Goal: Task Accomplishment & Management: Manage account settings

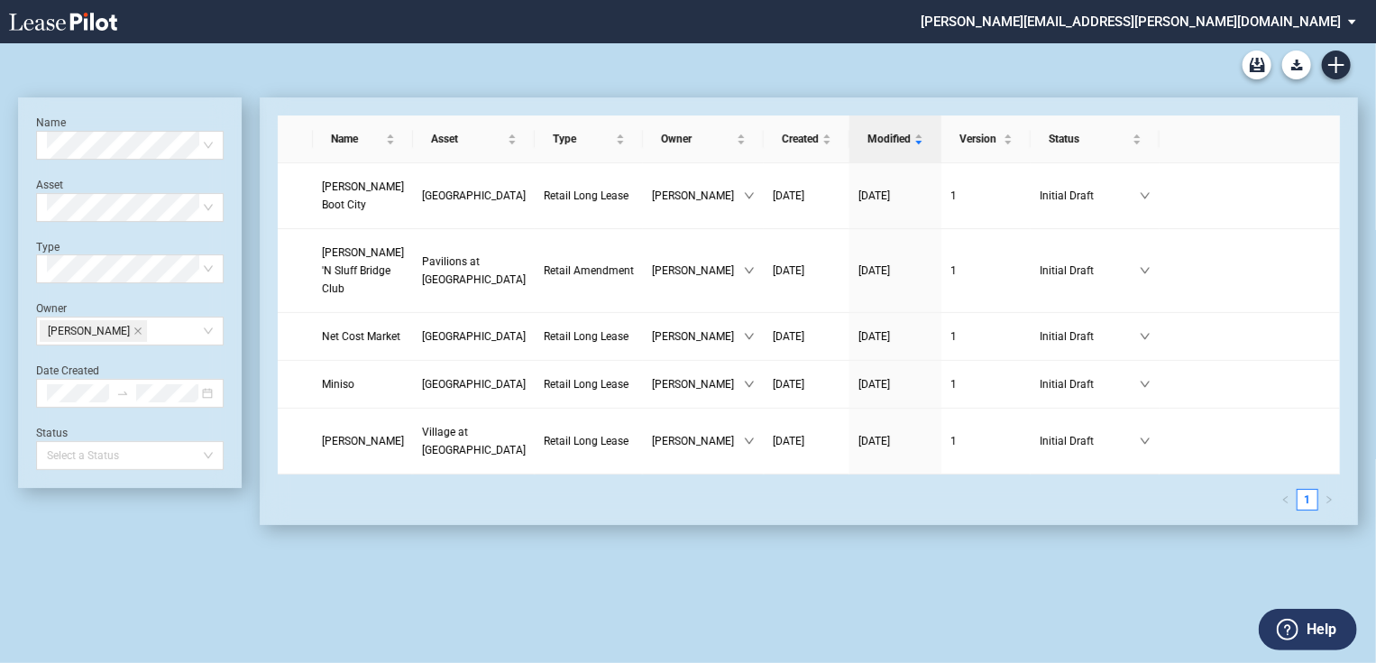
click at [1324, 18] on md-select "patrick.bennison@brixmor.com Form Management Building Management User Managemen…" at bounding box center [1145, 20] width 453 height 41
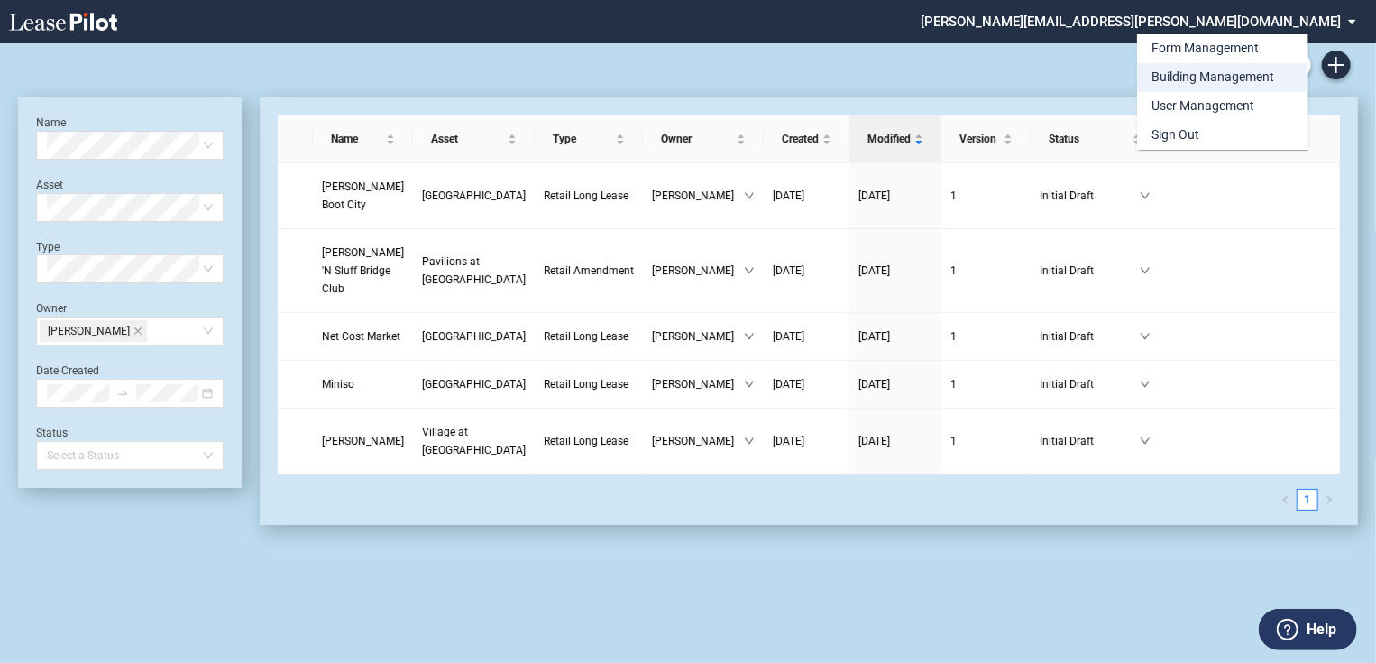
click at [1219, 81] on div "Building Management" at bounding box center [1213, 78] width 123 height 18
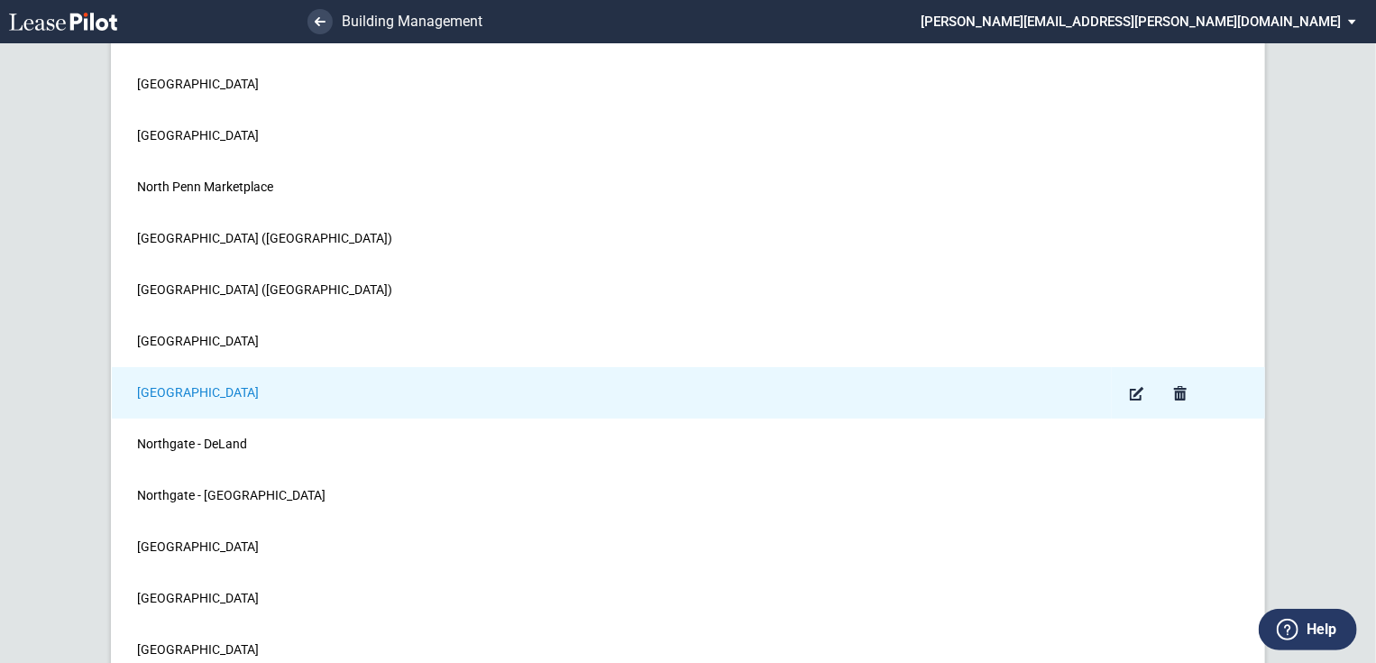
scroll to position [13566, 0]
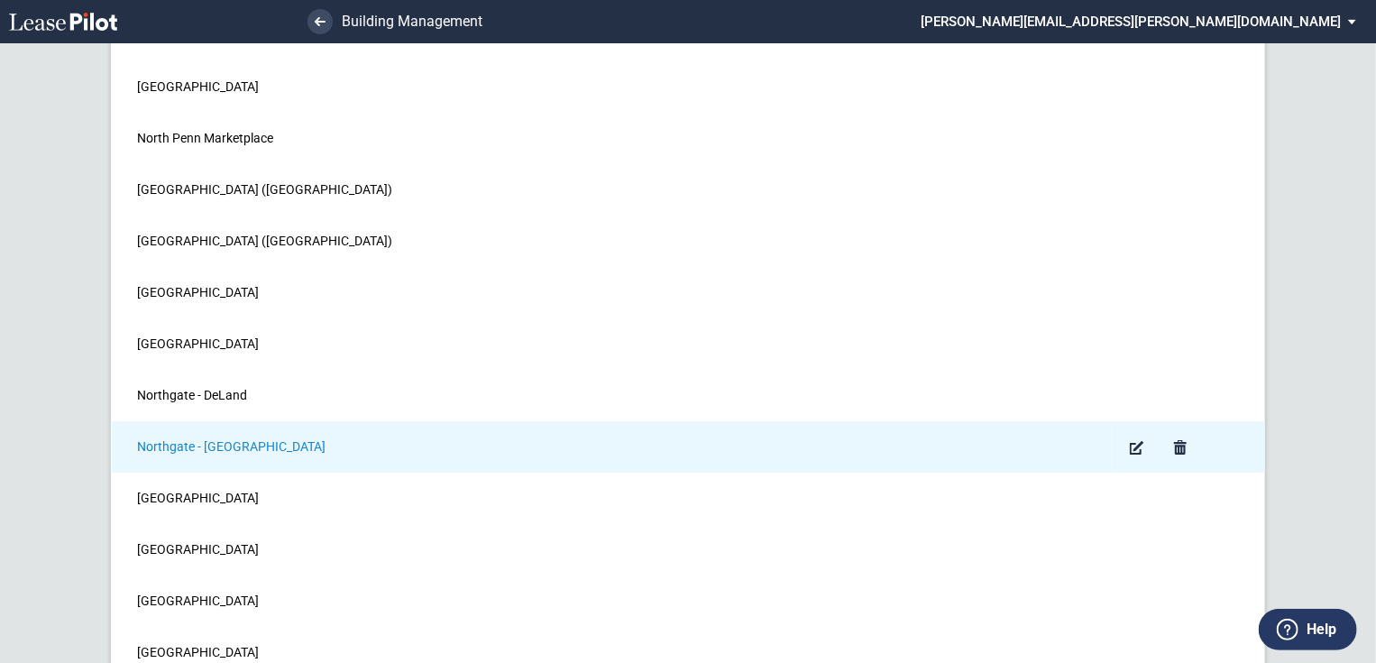
click at [202, 439] on span "Northgate - Houston" at bounding box center [231, 446] width 189 height 14
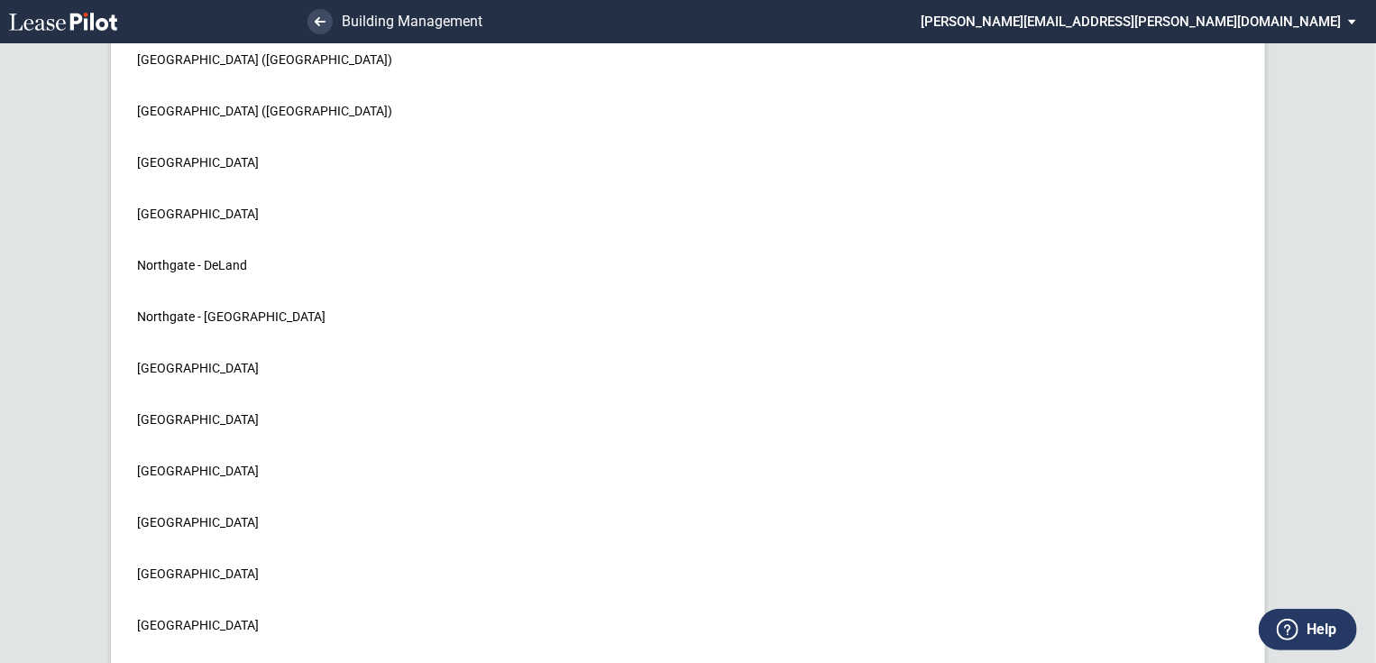
scroll to position [13666, 0]
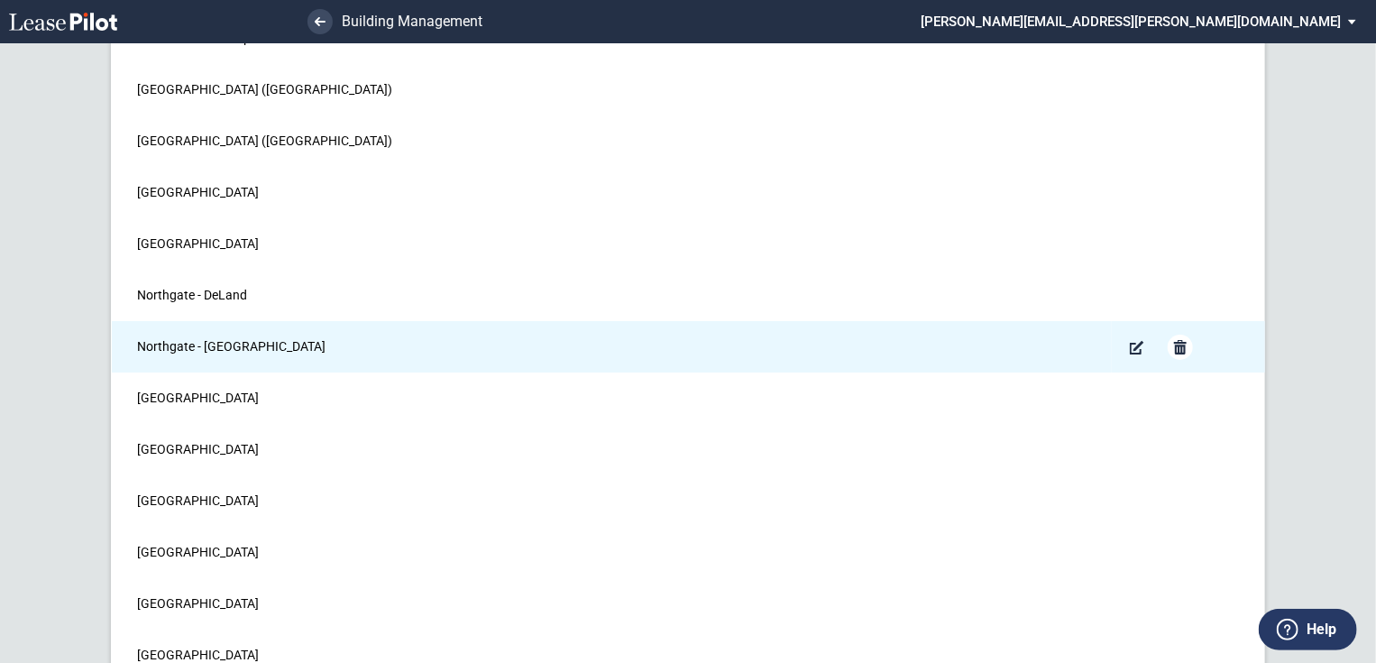
click at [1182, 336] on md-icon "Remove" at bounding box center [1181, 347] width 22 height 22
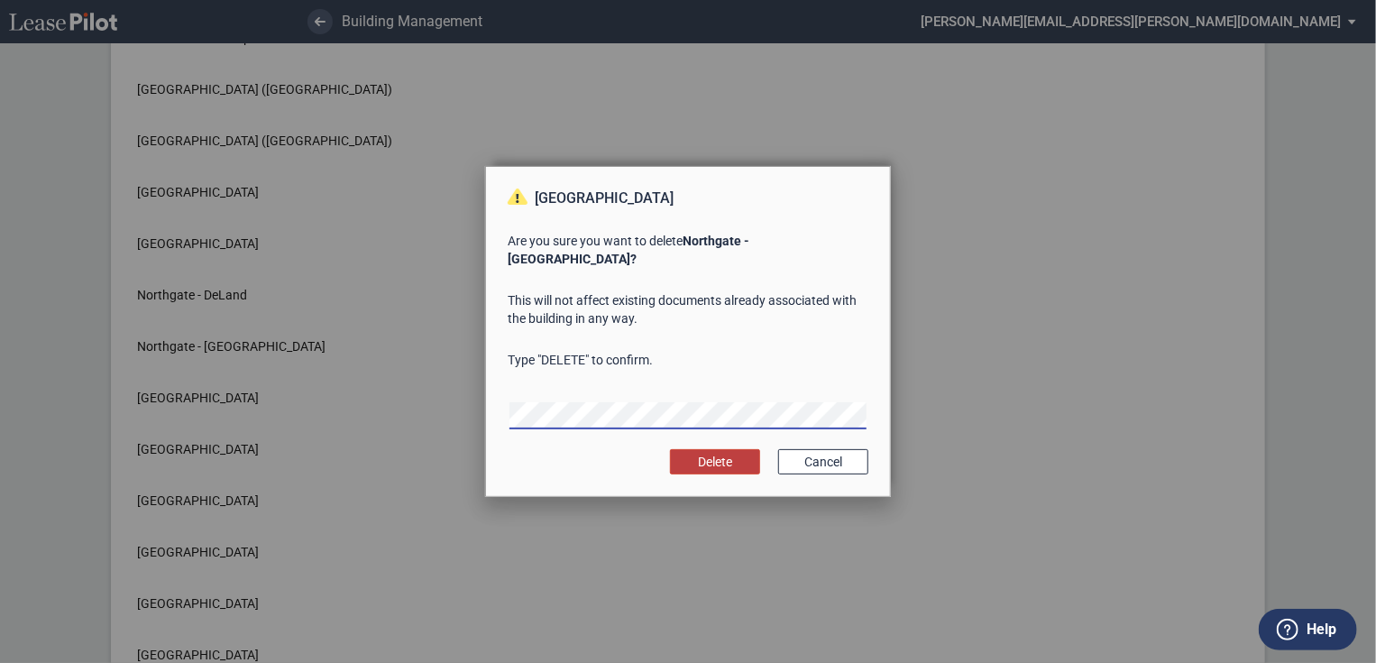
click at [710, 449] on button "Delete" at bounding box center [715, 461] width 90 height 25
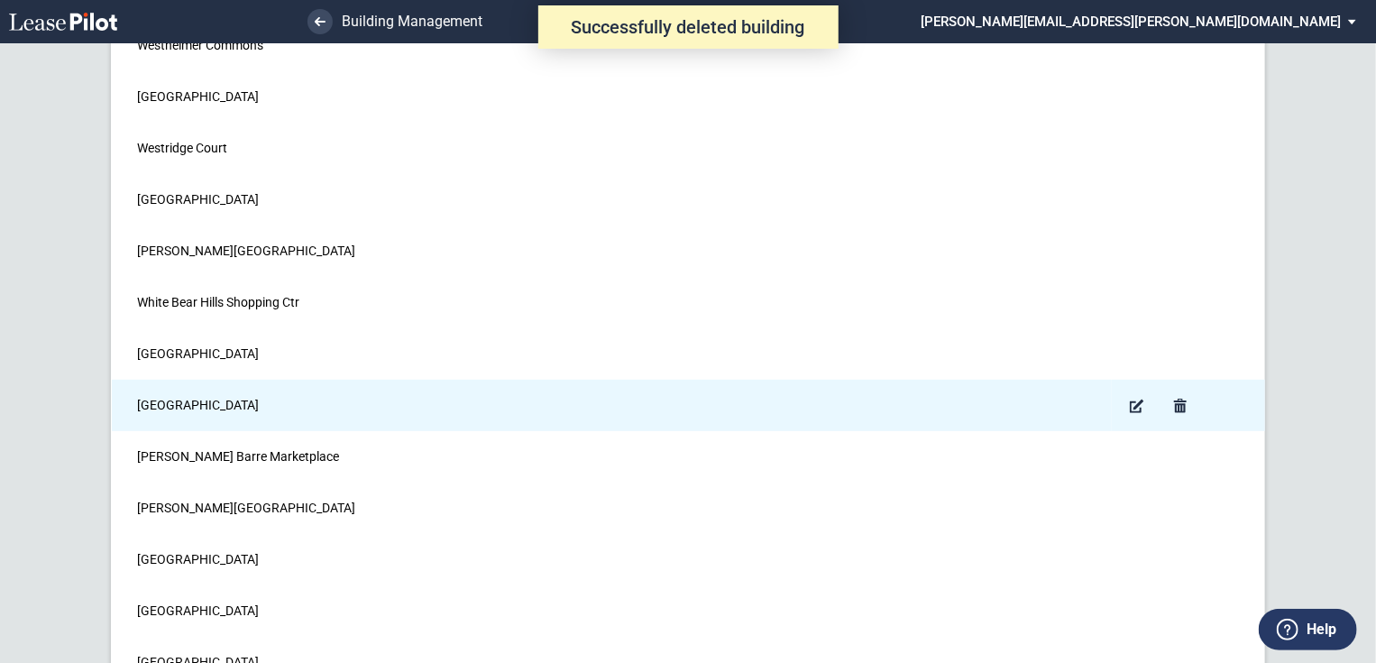
scroll to position [24294, 0]
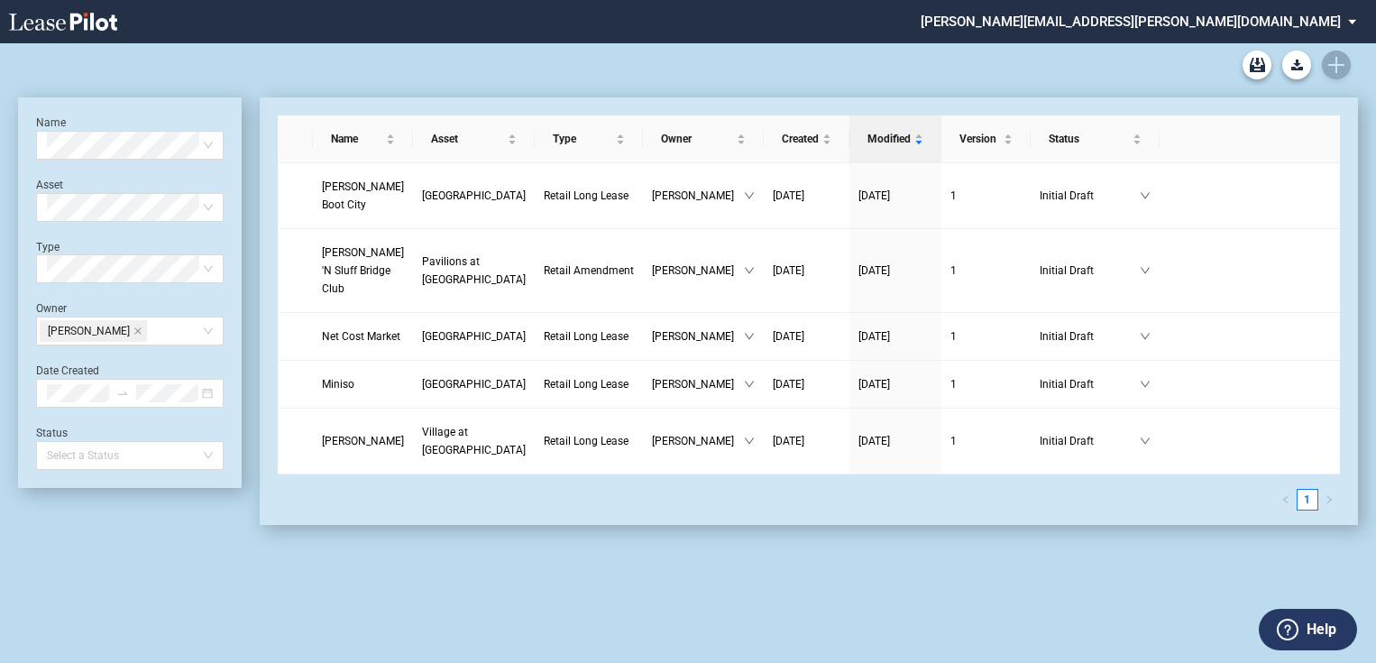
scroll to position [43, 0]
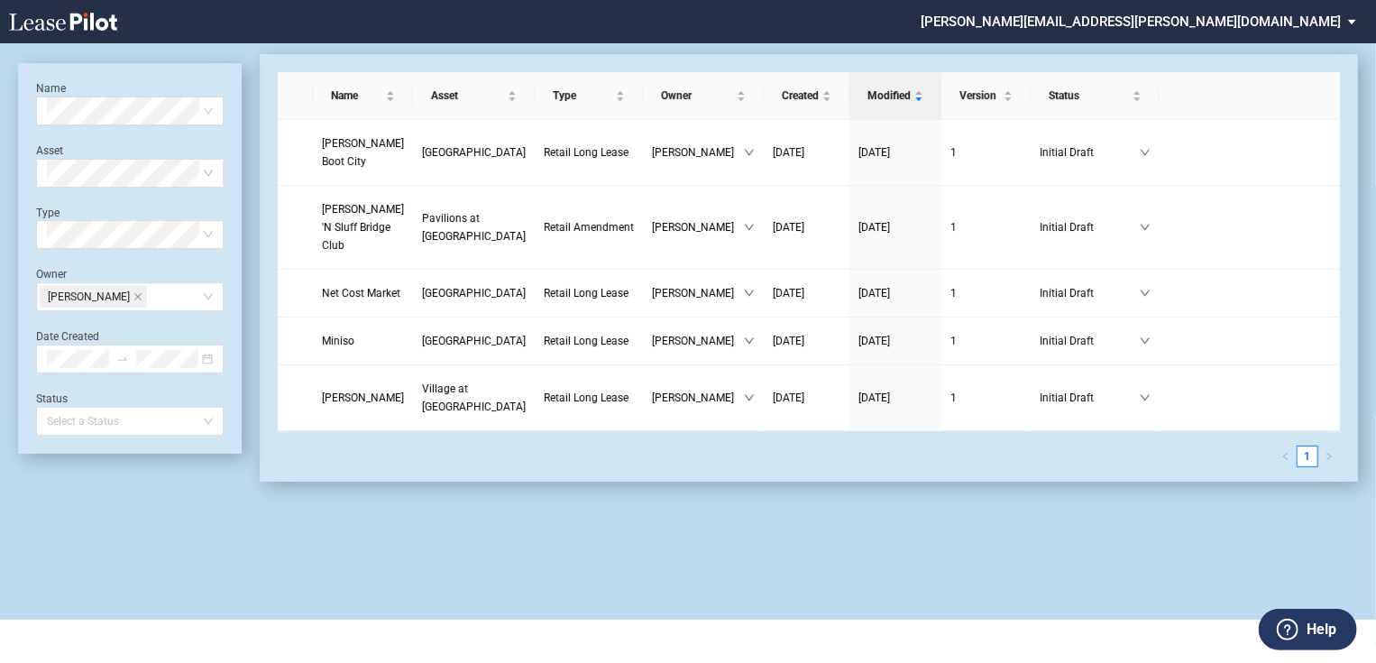
click at [61, 17] on icon at bounding box center [63, 22] width 108 height 18
